Goal: Check status

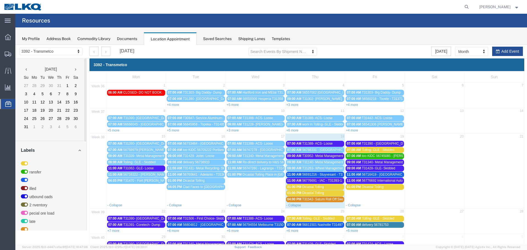
click at [324, 154] on span "T30952- Metal Management- Skidded" at bounding box center [329, 156] width 55 height 4
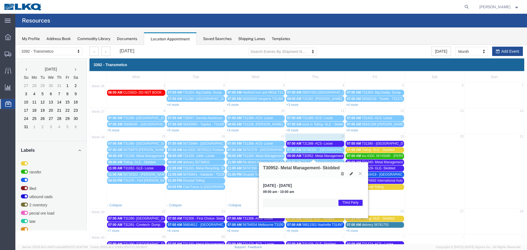
click at [361, 176] on button at bounding box center [359, 173] width 7 height 5
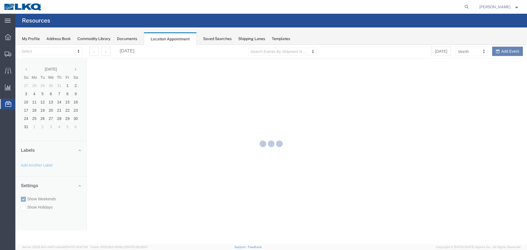
select select "28018"
